Goal: Task Accomplishment & Management: Manage account settings

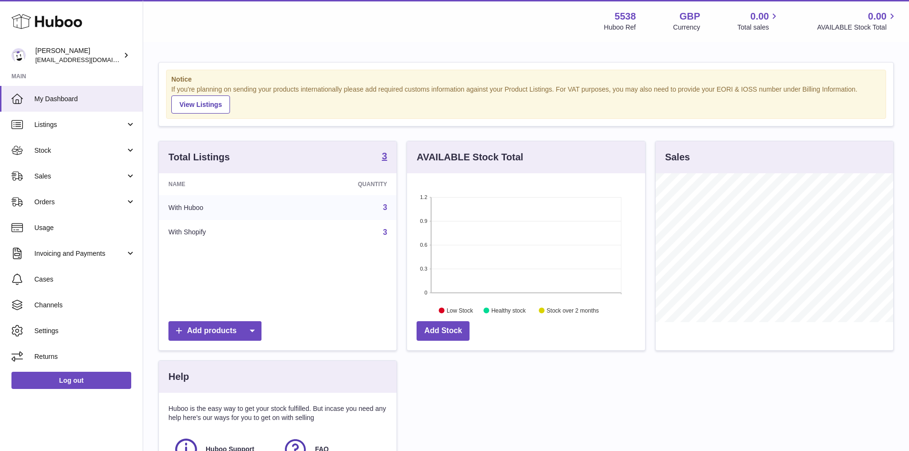
scroll to position [149, 238]
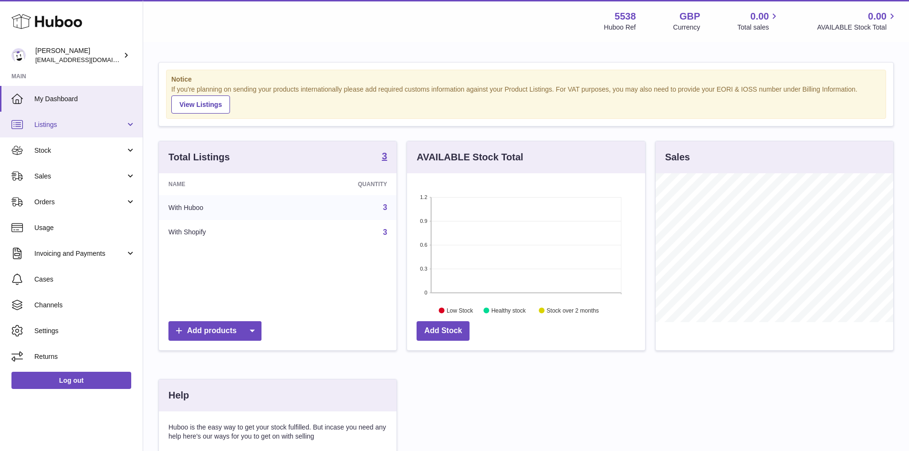
click at [64, 122] on span "Listings" at bounding box center [79, 124] width 91 height 9
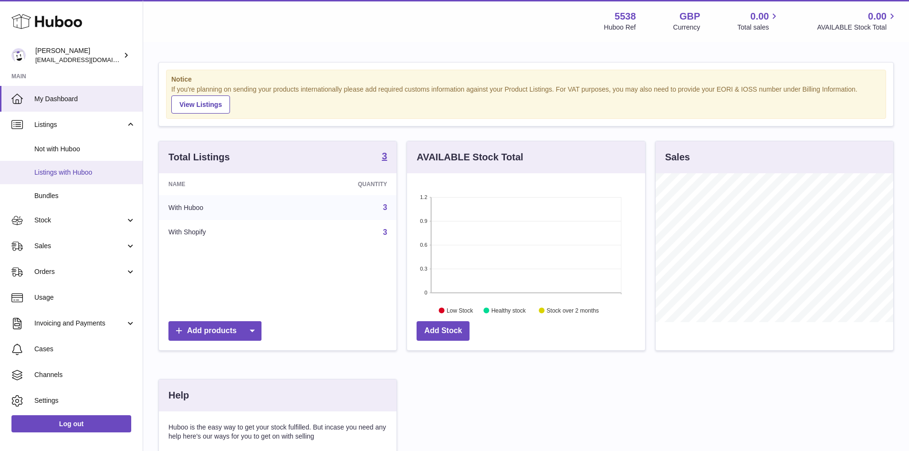
click at [78, 174] on span "Listings with Huboo" at bounding box center [84, 172] width 101 height 9
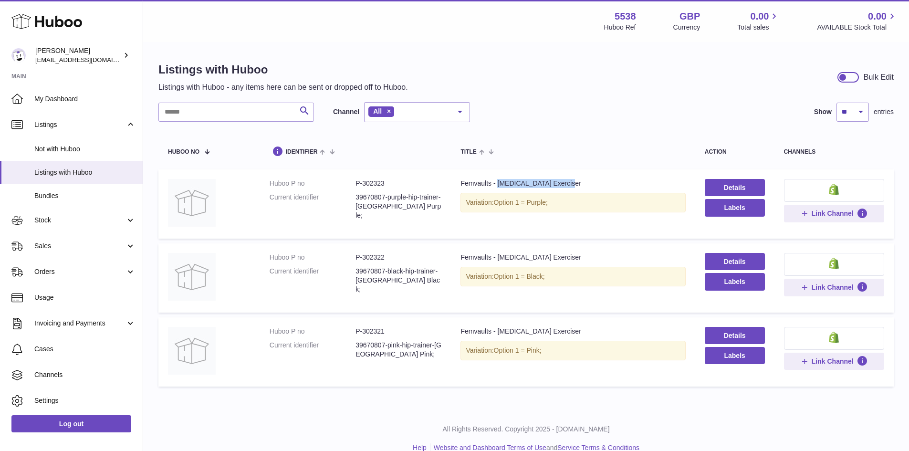
drag, startPoint x: 573, startPoint y: 183, endPoint x: 500, endPoint y: 181, distance: 73.0
click at [500, 181] on div "Femvaults - [MEDICAL_DATA] Exerciser" at bounding box center [572, 183] width 225 height 9
copy div "[MEDICAL_DATA] Exerciser"
